Goal: Task Accomplishment & Management: Manage account settings

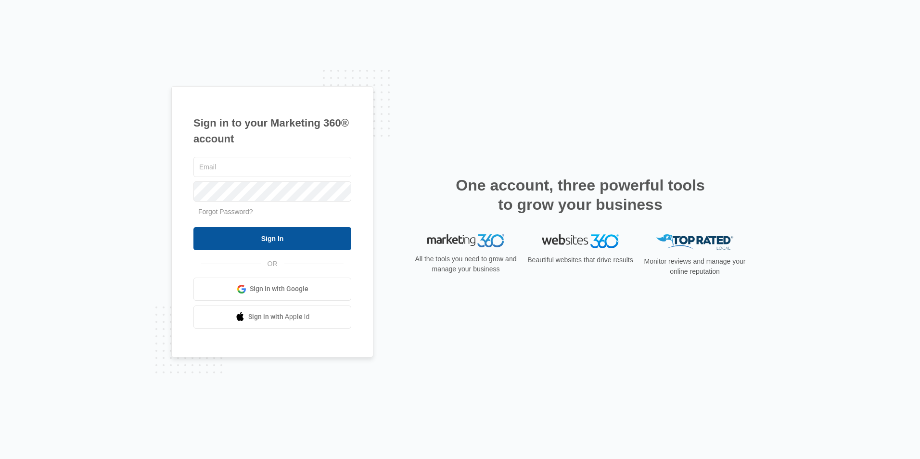
type input "[EMAIL_ADDRESS][DOMAIN_NAME]"
click at [325, 243] on input "Sign In" at bounding box center [272, 238] width 158 height 23
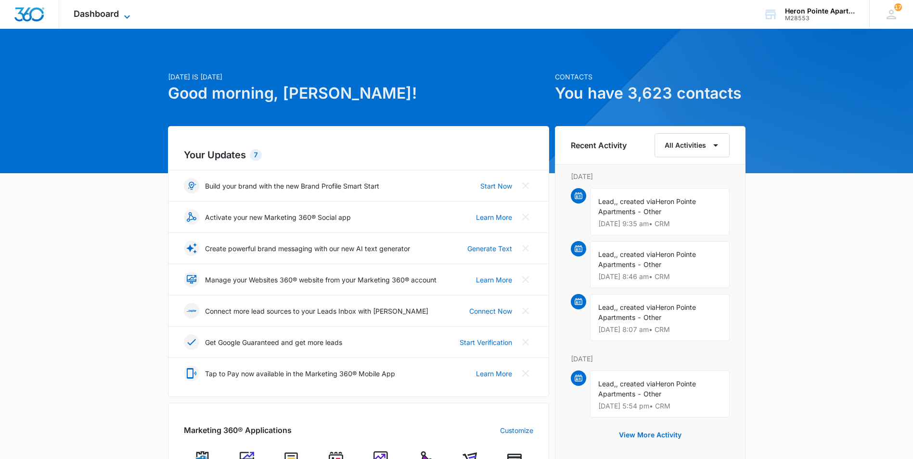
click at [111, 18] on span "Dashboard" at bounding box center [96, 14] width 45 height 10
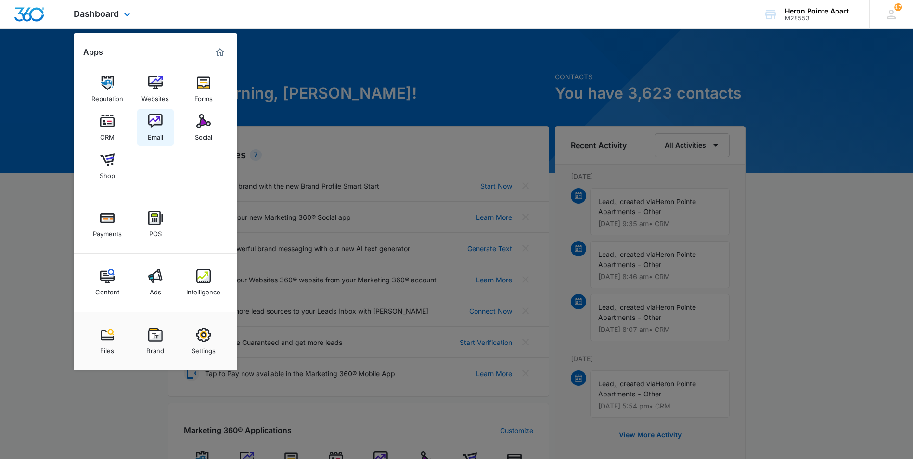
click at [158, 124] on img at bounding box center [155, 121] width 14 height 14
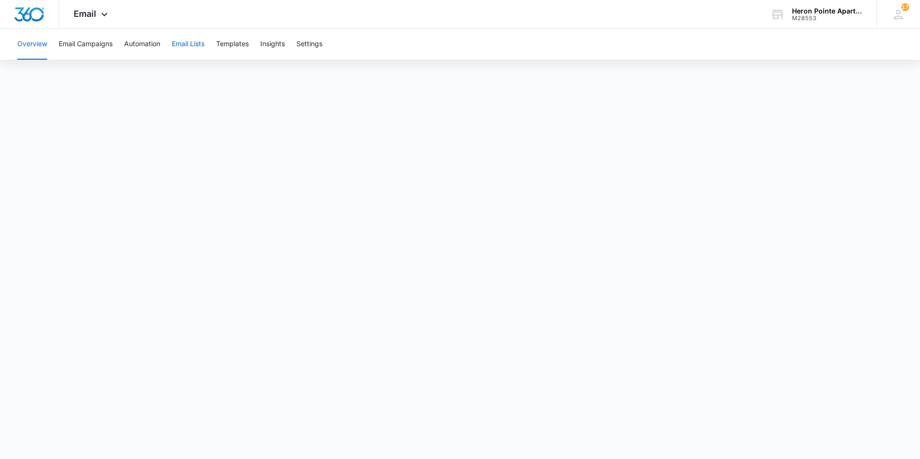
click at [197, 42] on button "Email Lists" at bounding box center [188, 44] width 33 height 31
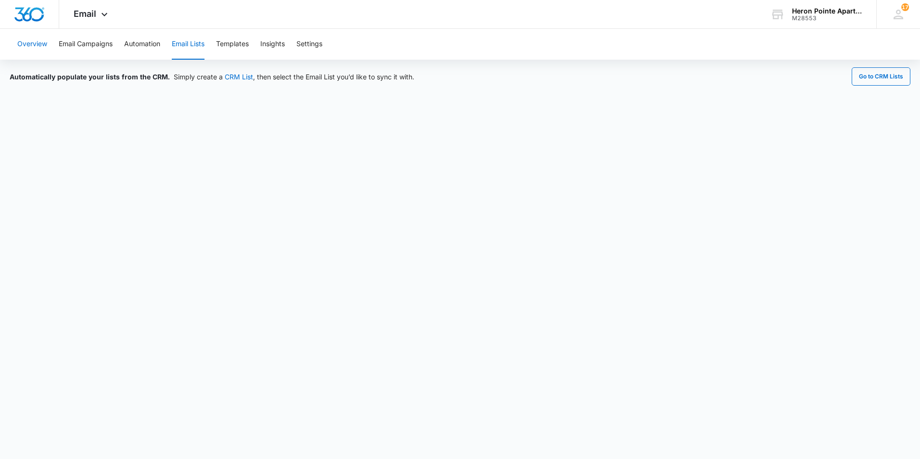
click at [41, 42] on button "Overview" at bounding box center [32, 44] width 30 height 31
